Goal: Complete application form

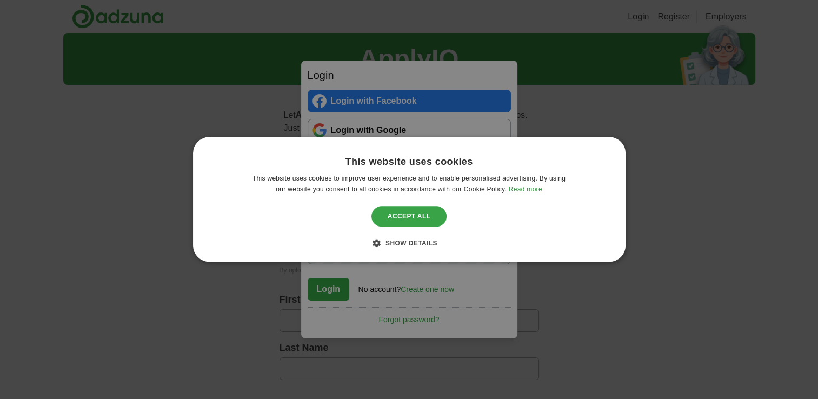
click at [423, 222] on div "Accept all" at bounding box center [409, 216] width 76 height 21
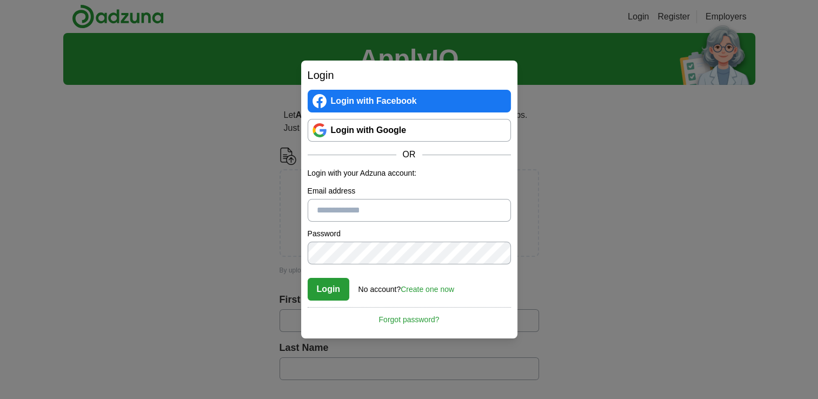
click at [389, 133] on link "Login with Google" at bounding box center [408, 130] width 203 height 23
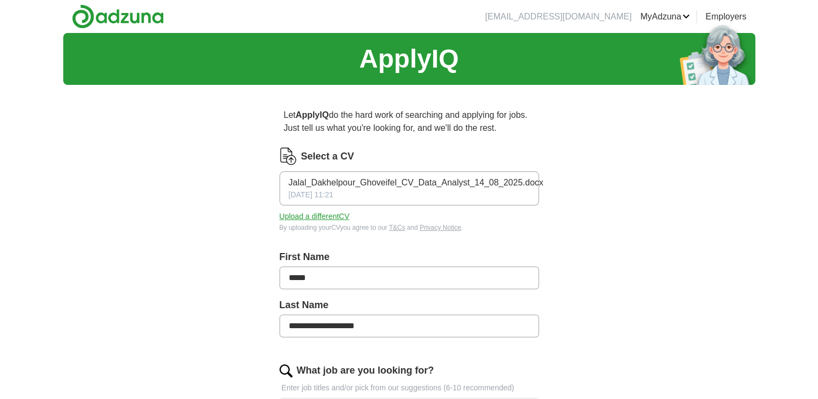
click at [0, 0] on link "Logout" at bounding box center [0, 0] width 0 height 0
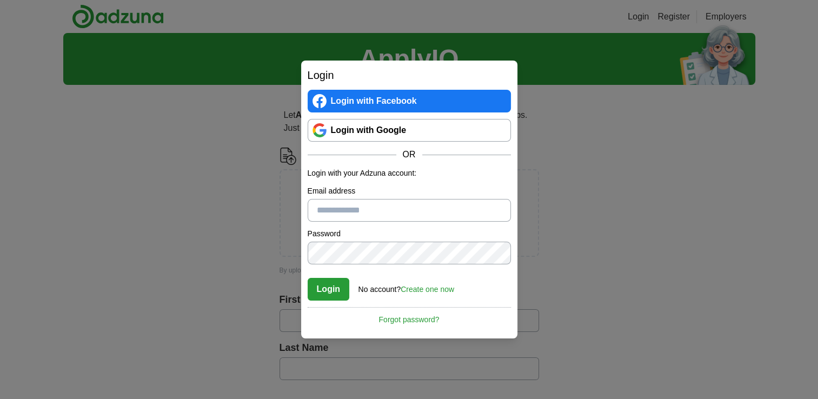
click at [417, 132] on link "Login with Google" at bounding box center [408, 130] width 203 height 23
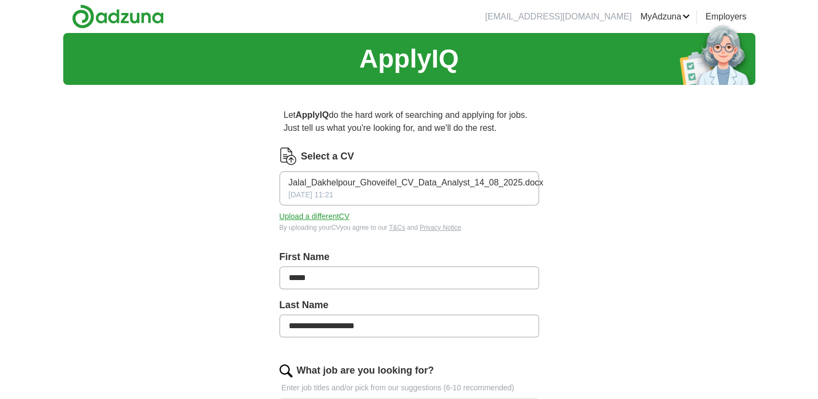
click at [0, 0] on link "Logout" at bounding box center [0, 0] width 0 height 0
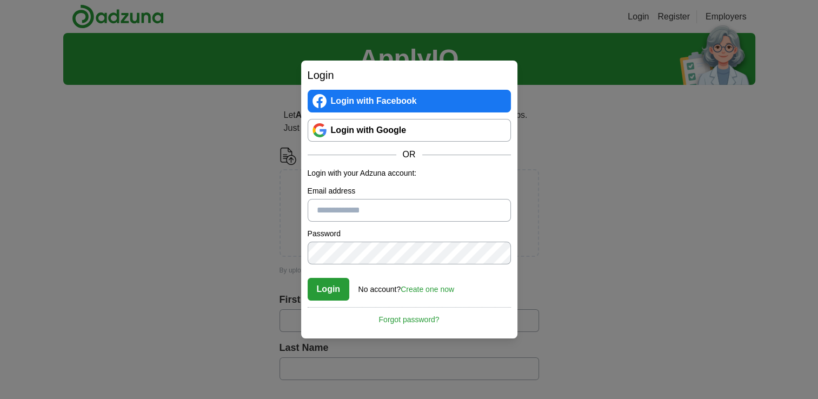
click at [400, 207] on input "Email address" at bounding box center [408, 210] width 203 height 23
type input "**********"
click at [421, 290] on link "Create one now" at bounding box center [426, 289] width 53 height 9
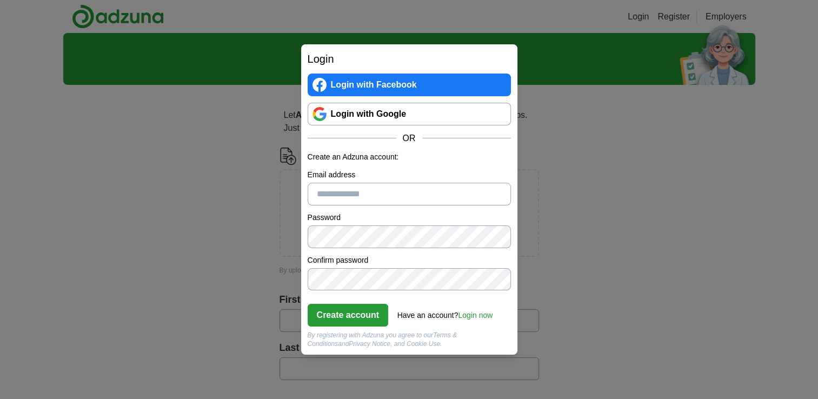
click at [387, 193] on input "Email address" at bounding box center [408, 194] width 203 height 23
type input "**********"
click at [362, 314] on button "Create account" at bounding box center [347, 315] width 81 height 23
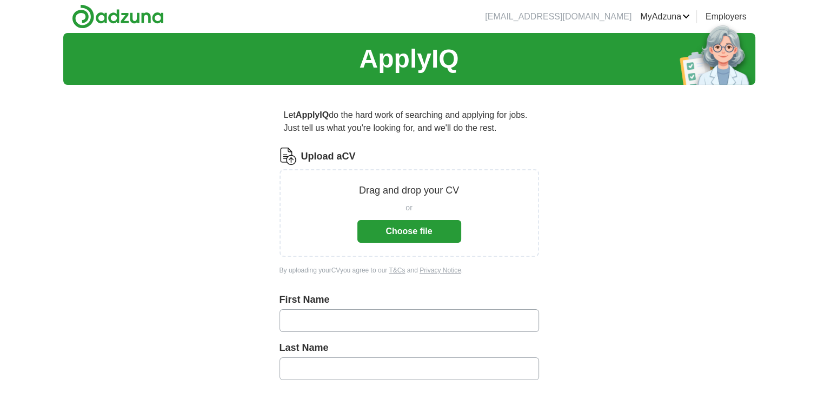
click at [423, 233] on button "Choose file" at bounding box center [409, 231] width 104 height 23
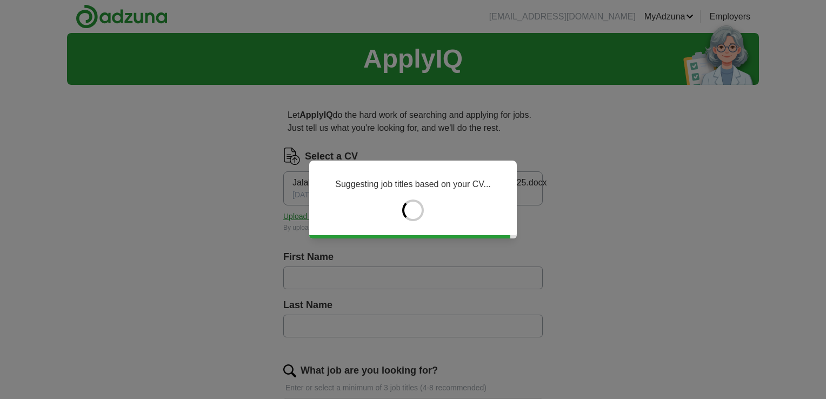
type input "*****"
type input "**********"
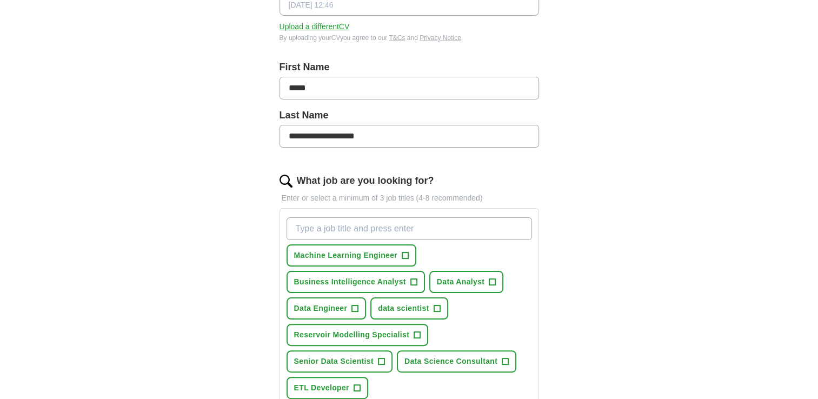
scroll to position [270, 0]
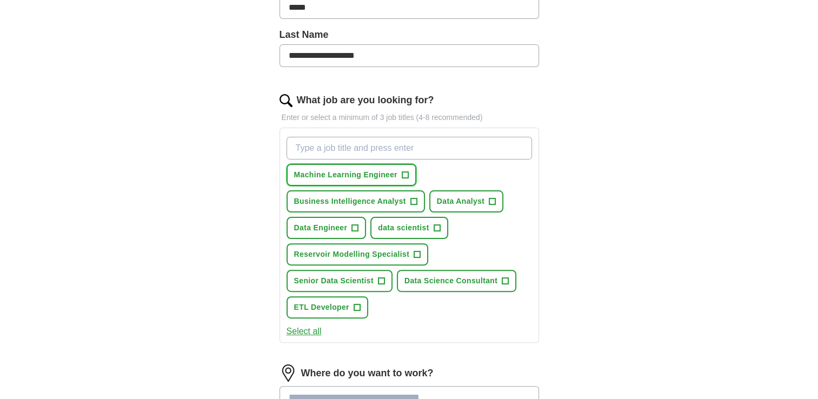
drag, startPoint x: 392, startPoint y: 172, endPoint x: 339, endPoint y: 174, distance: 53.0
click at [339, 174] on span "Machine Learning Engineer" at bounding box center [346, 174] width 104 height 11
click at [0, 0] on span "×" at bounding box center [0, 0] width 0 height 0
click at [434, 151] on input "What job are you looking for?" at bounding box center [408, 148] width 245 height 23
type input "data scientist"
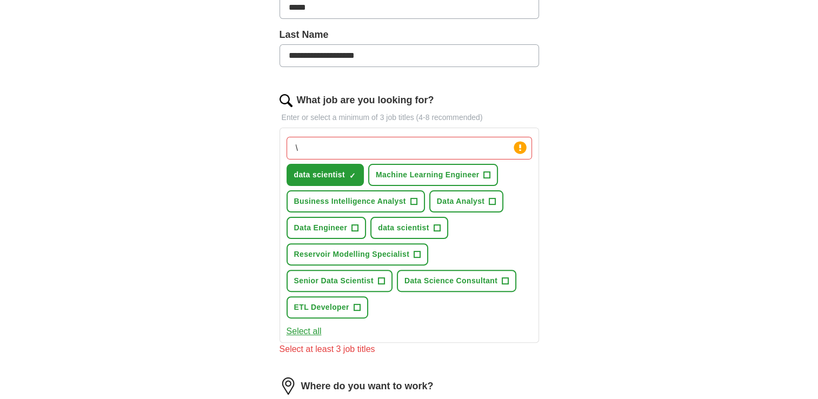
drag, startPoint x: 379, startPoint y: 144, endPoint x: 166, endPoint y: 150, distance: 213.0
click at [166, 150] on div "**********" at bounding box center [409, 203] width 692 height 881
type input "python developer"
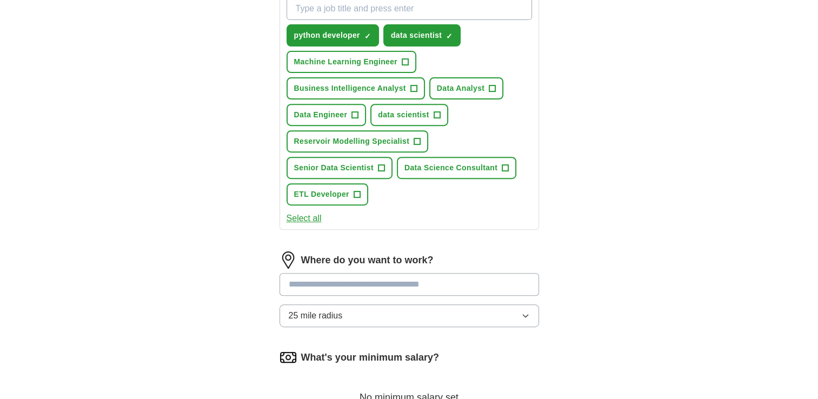
scroll to position [432, 0]
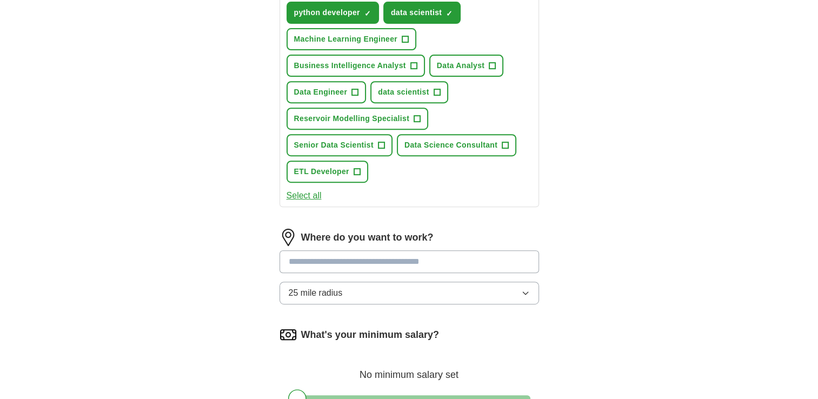
click at [439, 259] on input at bounding box center [408, 261] width 259 height 23
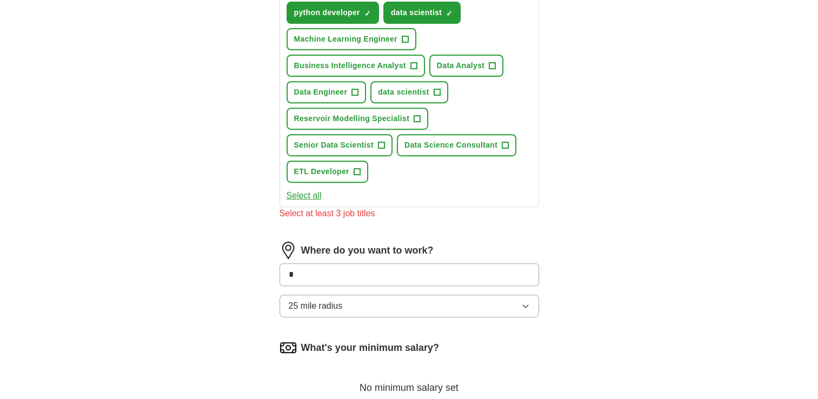
click at [524, 303] on button "25 mile radius" at bounding box center [408, 305] width 259 height 23
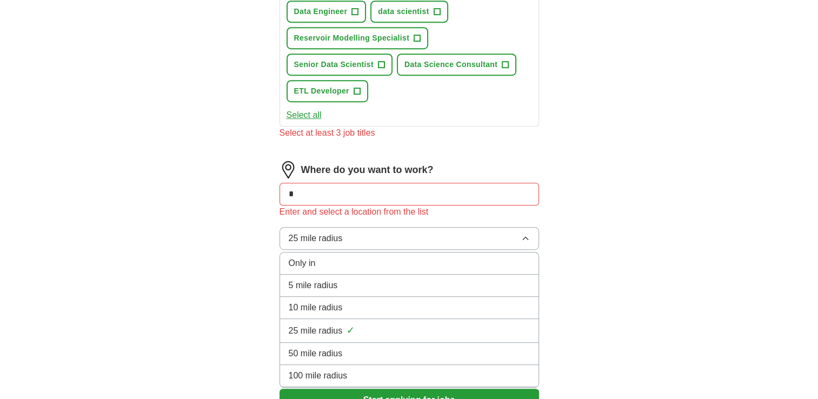
scroll to position [648, 0]
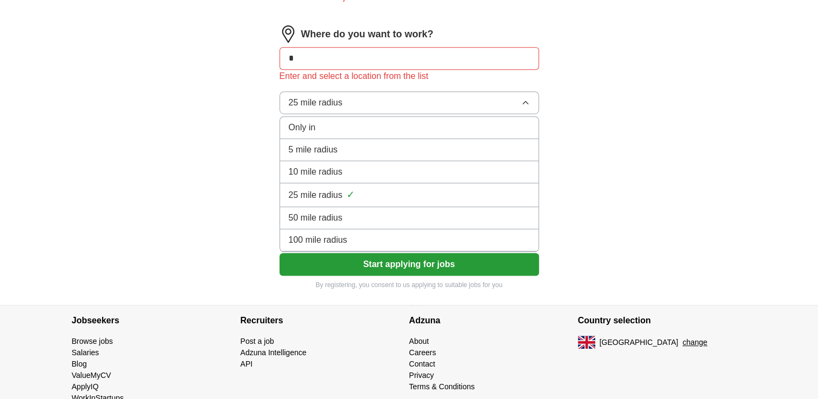
click at [439, 233] on div "100 mile radius" at bounding box center [409, 239] width 241 height 13
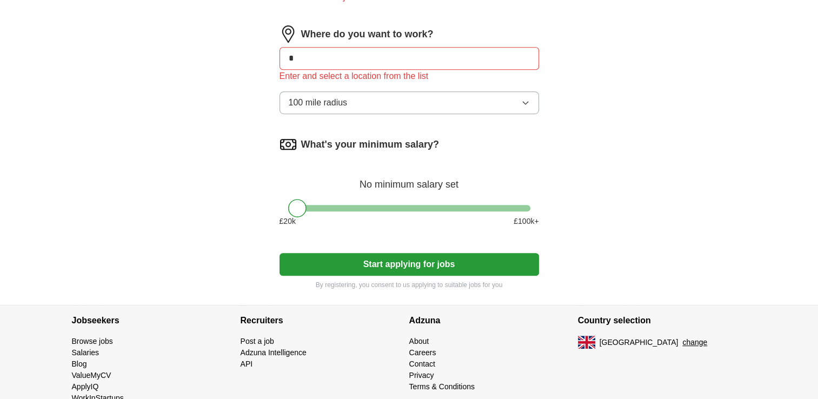
drag, startPoint x: 443, startPoint y: 55, endPoint x: 205, endPoint y: 41, distance: 237.6
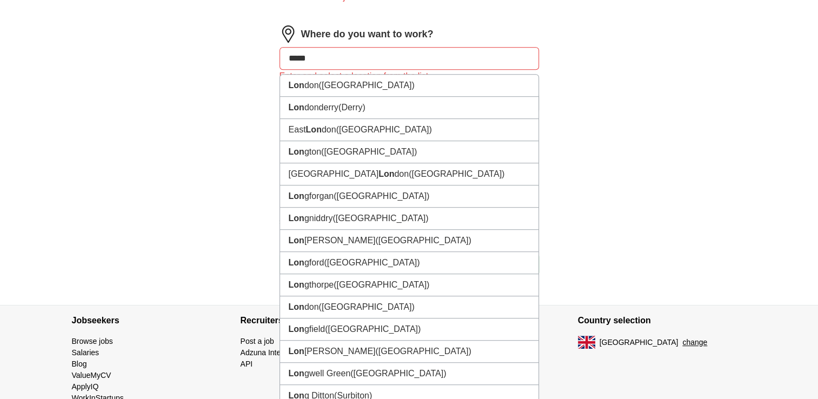
type input "******"
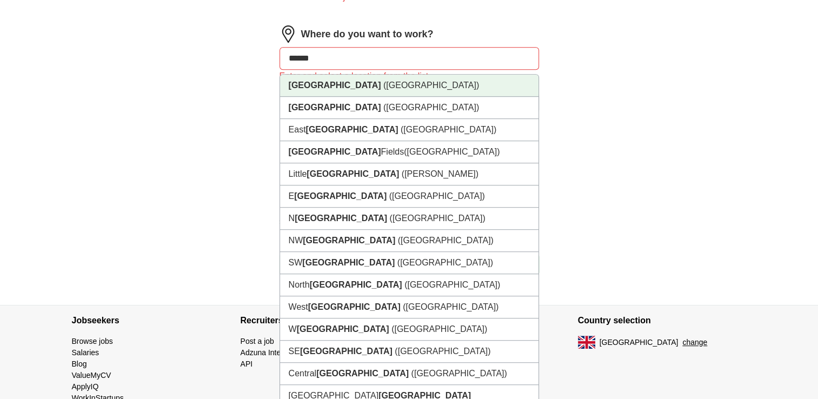
click at [383, 83] on span "([GEOGRAPHIC_DATA])" at bounding box center [431, 85] width 96 height 9
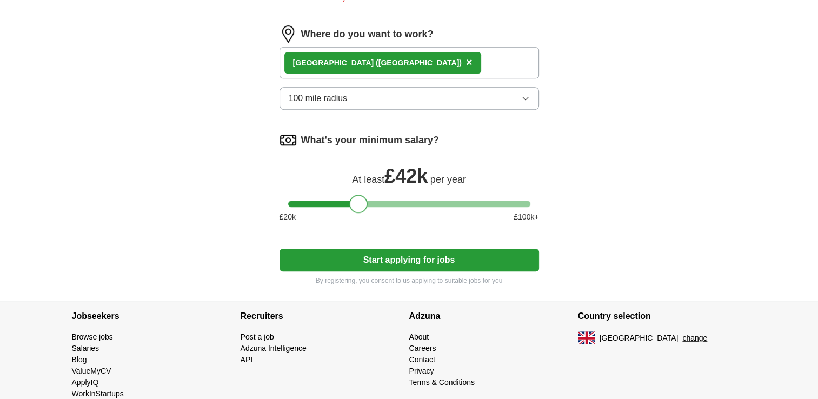
drag, startPoint x: 294, startPoint y: 201, endPoint x: 355, endPoint y: 199, distance: 61.1
click at [355, 199] on div at bounding box center [358, 204] width 18 height 18
click at [367, 256] on button "Start applying for jobs" at bounding box center [408, 260] width 259 height 23
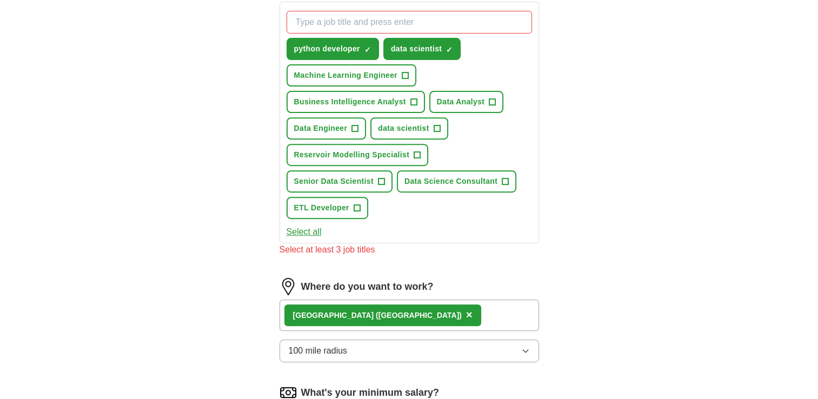
scroll to position [378, 0]
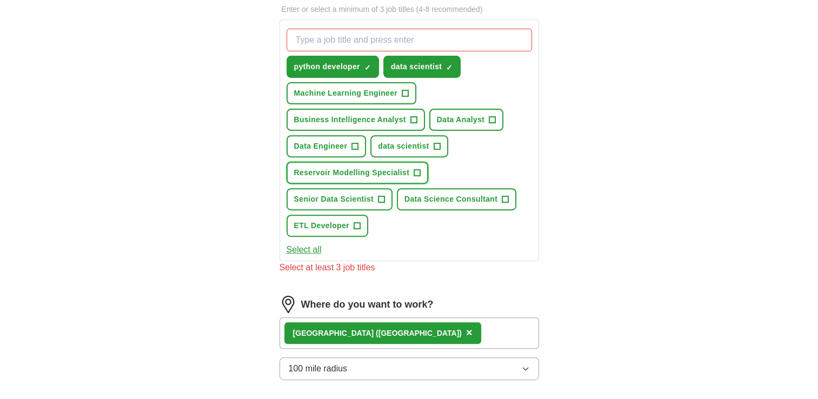
click at [387, 168] on span "Reservoir Modelling Specialist" at bounding box center [352, 172] width 116 height 11
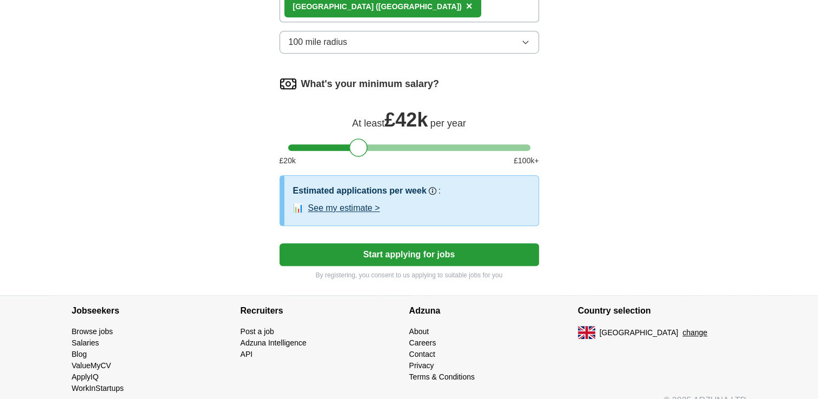
scroll to position [703, 0]
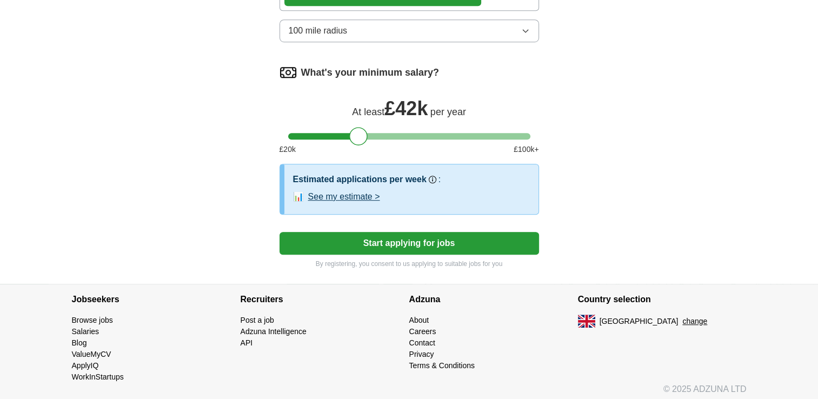
click at [409, 235] on button "Start applying for jobs" at bounding box center [408, 243] width 259 height 23
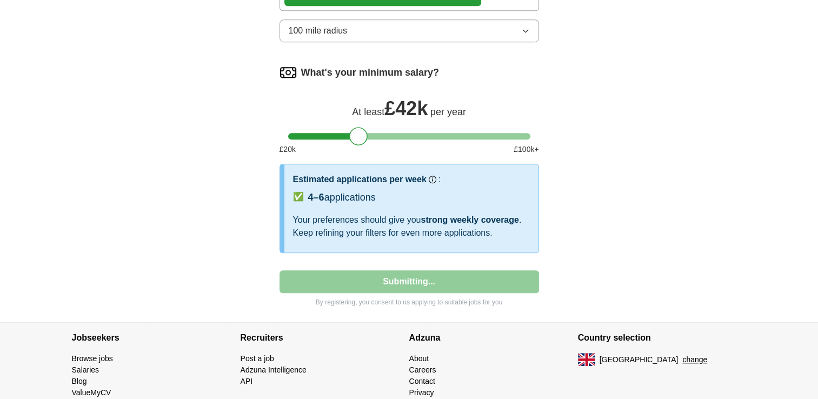
select select "**"
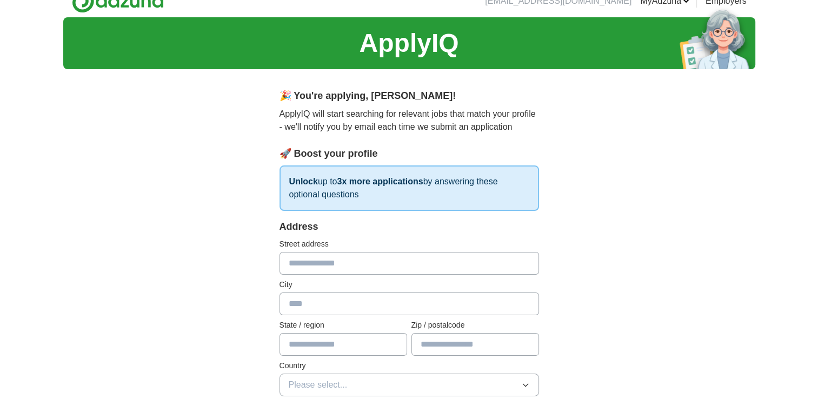
scroll to position [0, 0]
